Goal: Check status: Check status

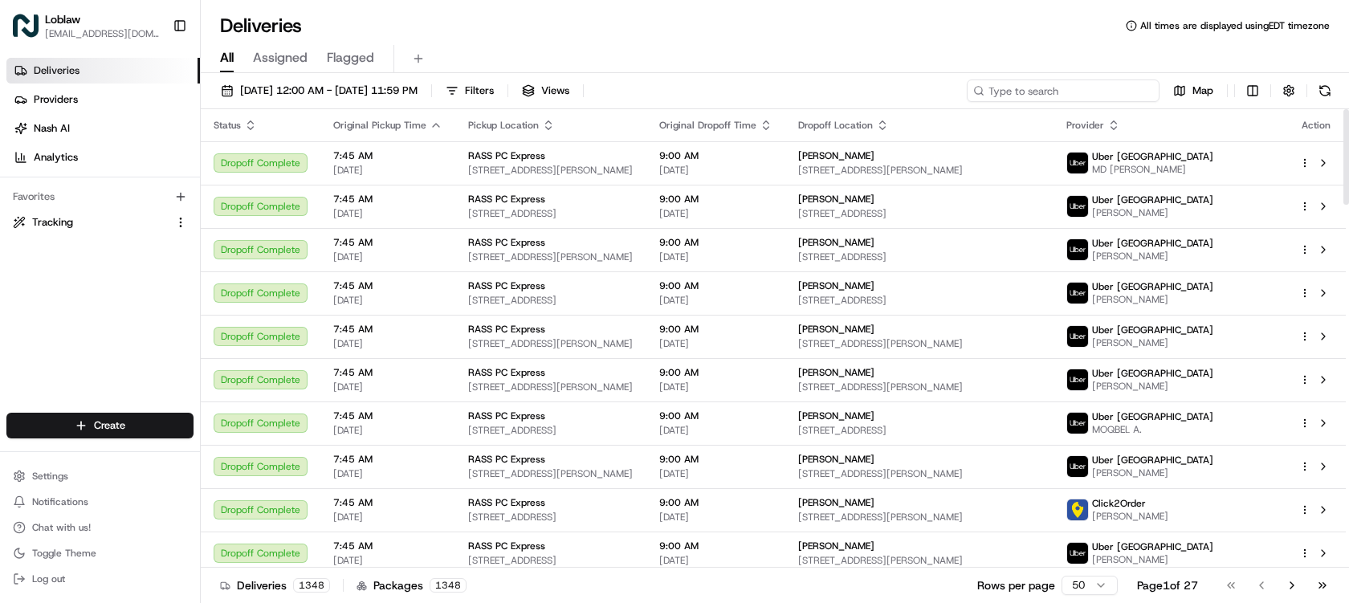
click at [1101, 93] on input at bounding box center [1063, 90] width 193 height 22
paste input "531900012935945"
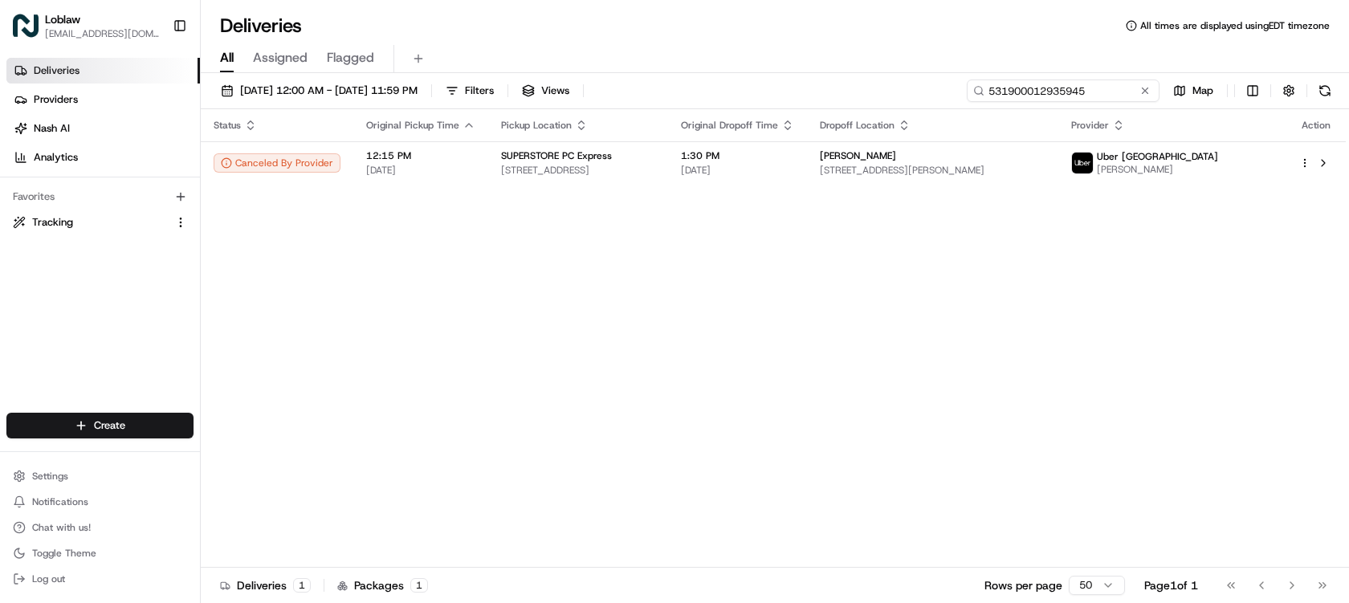
click at [1065, 87] on input "531900012935945" at bounding box center [1063, 90] width 193 height 22
paste input "41387"
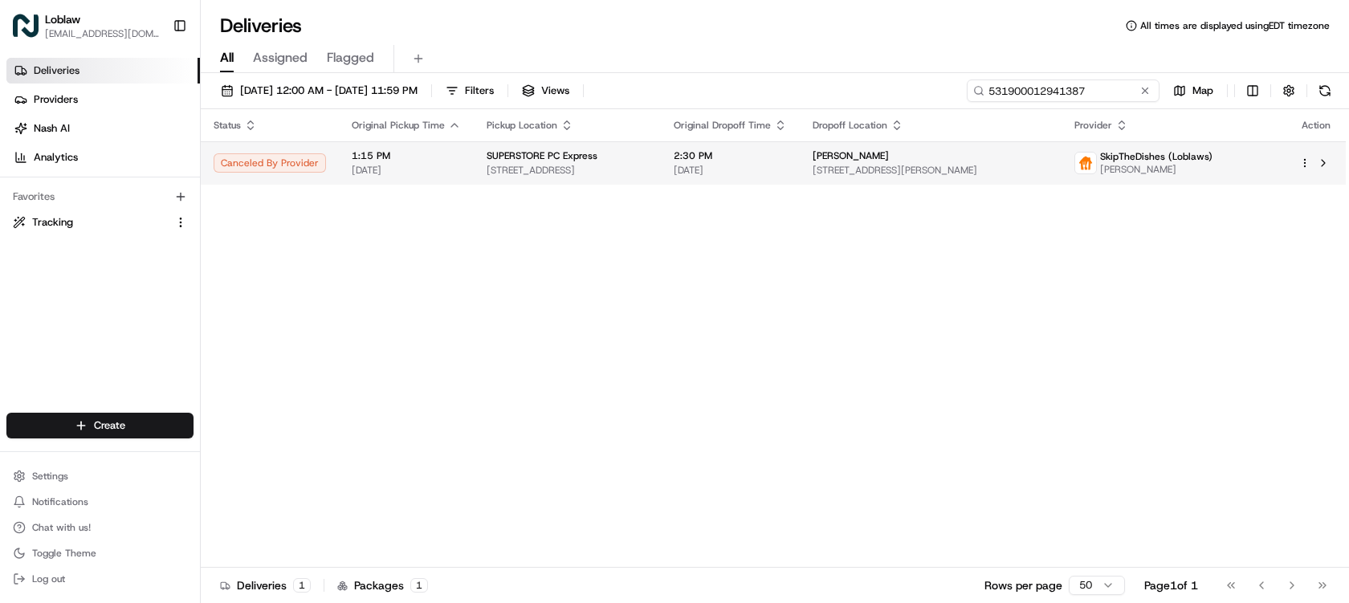
type input "531900012941387"
click at [787, 173] on span "[DATE]" at bounding box center [730, 170] width 113 height 13
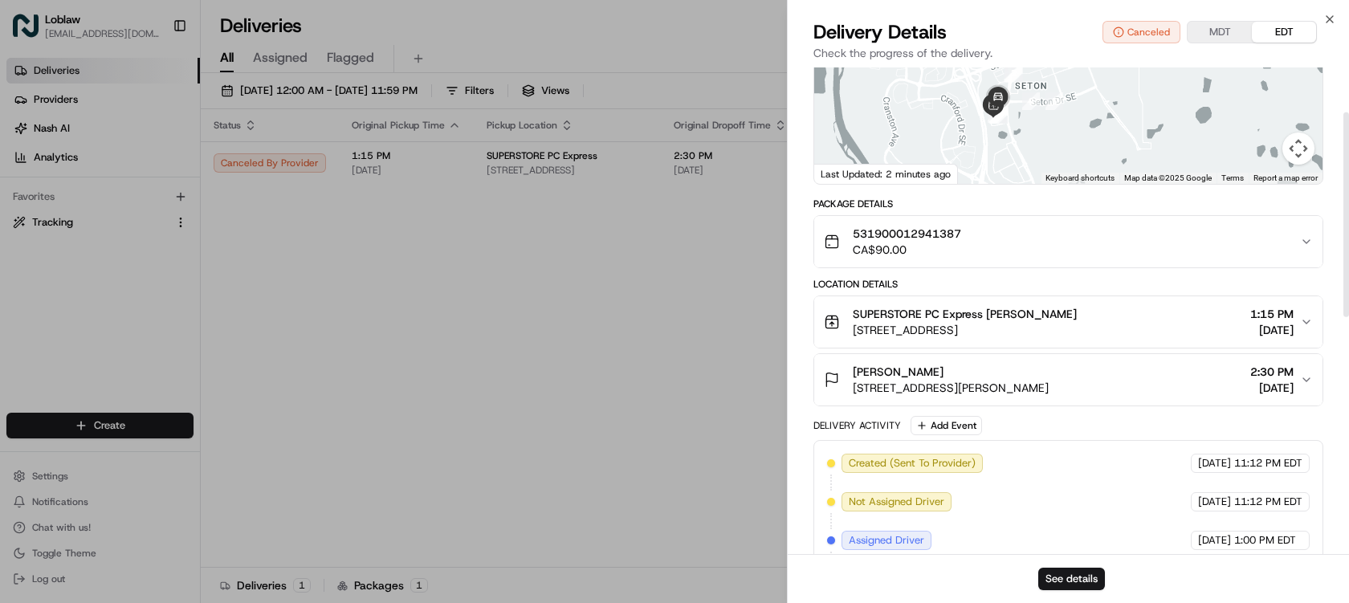
scroll to position [26, 0]
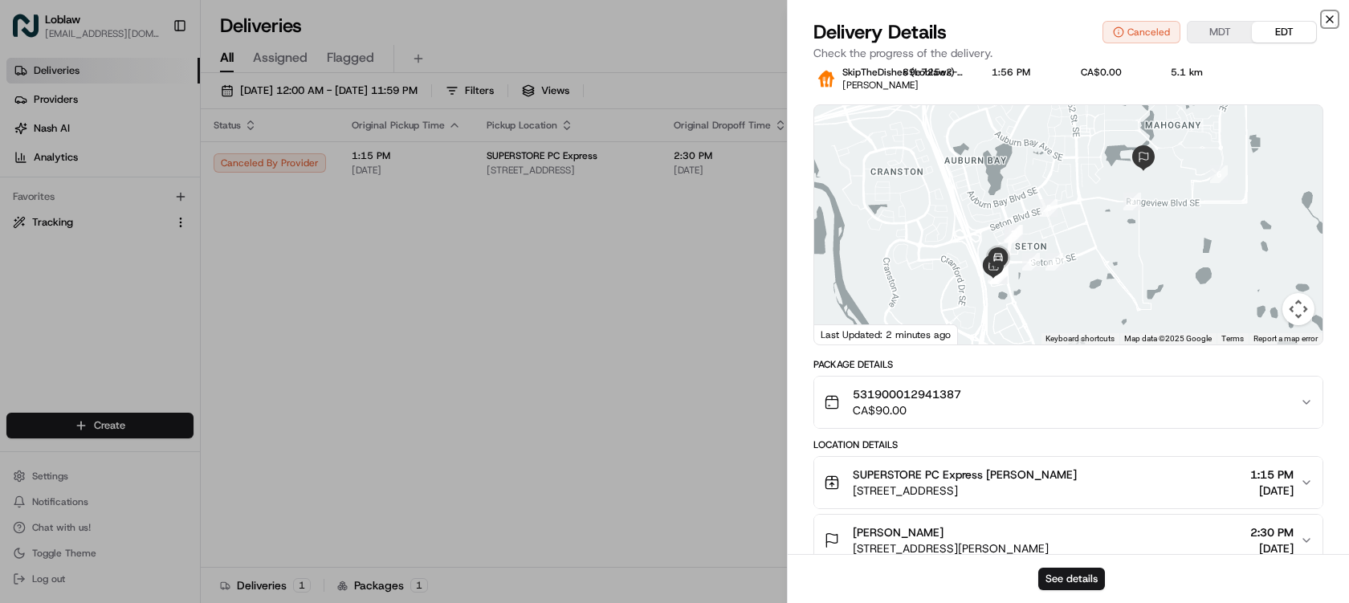
click at [1330, 15] on icon "button" at bounding box center [1329, 19] width 13 height 13
